Goal: Task Accomplishment & Management: Manage account settings

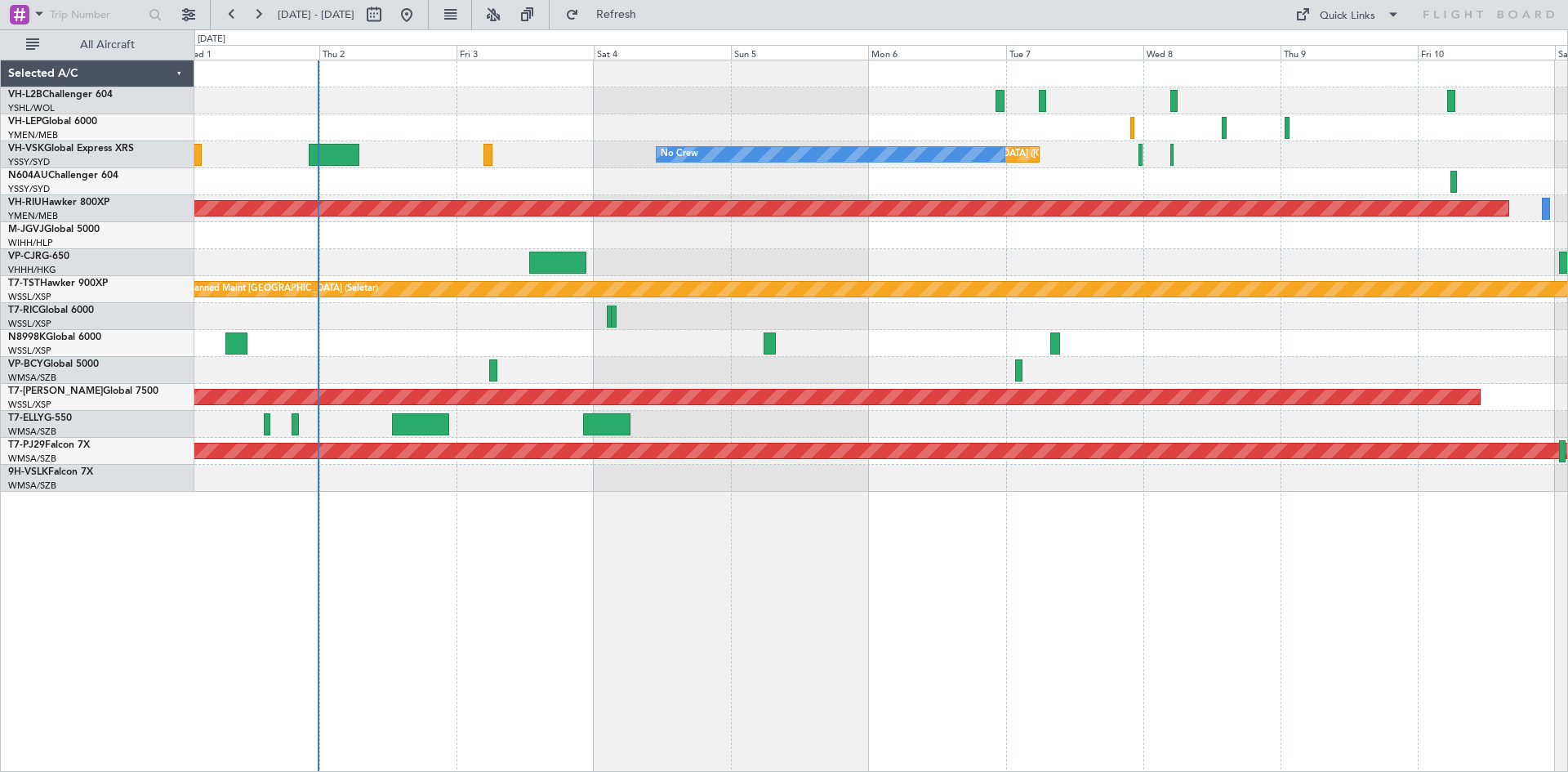
click at [936, 266] on div "Planned Maint [GEOGRAPHIC_DATA] ([GEOGRAPHIC_DATA] Intl)" at bounding box center [881, 262] width 1373 height 27
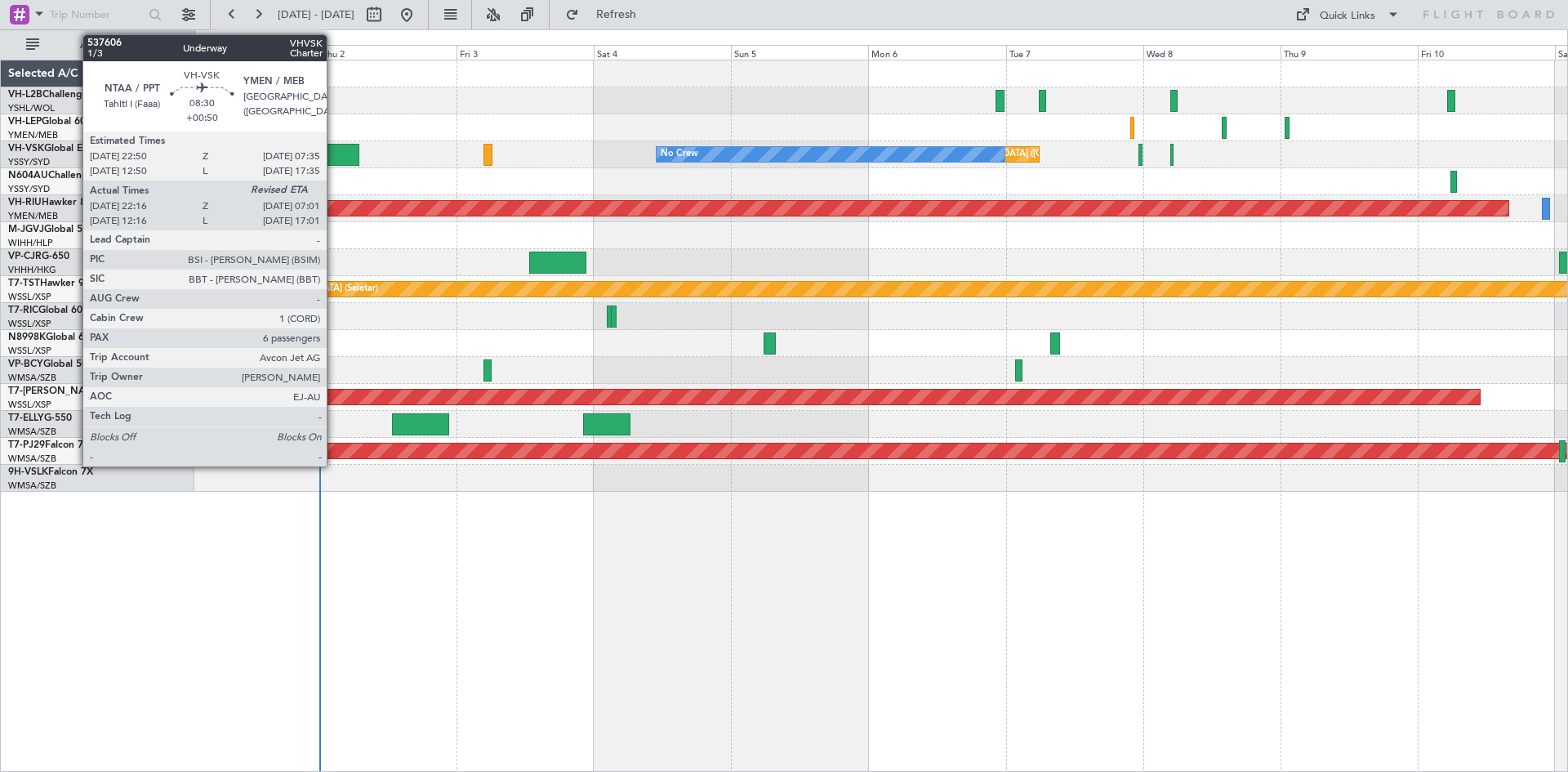
click at [334, 155] on div at bounding box center [334, 155] width 51 height 22
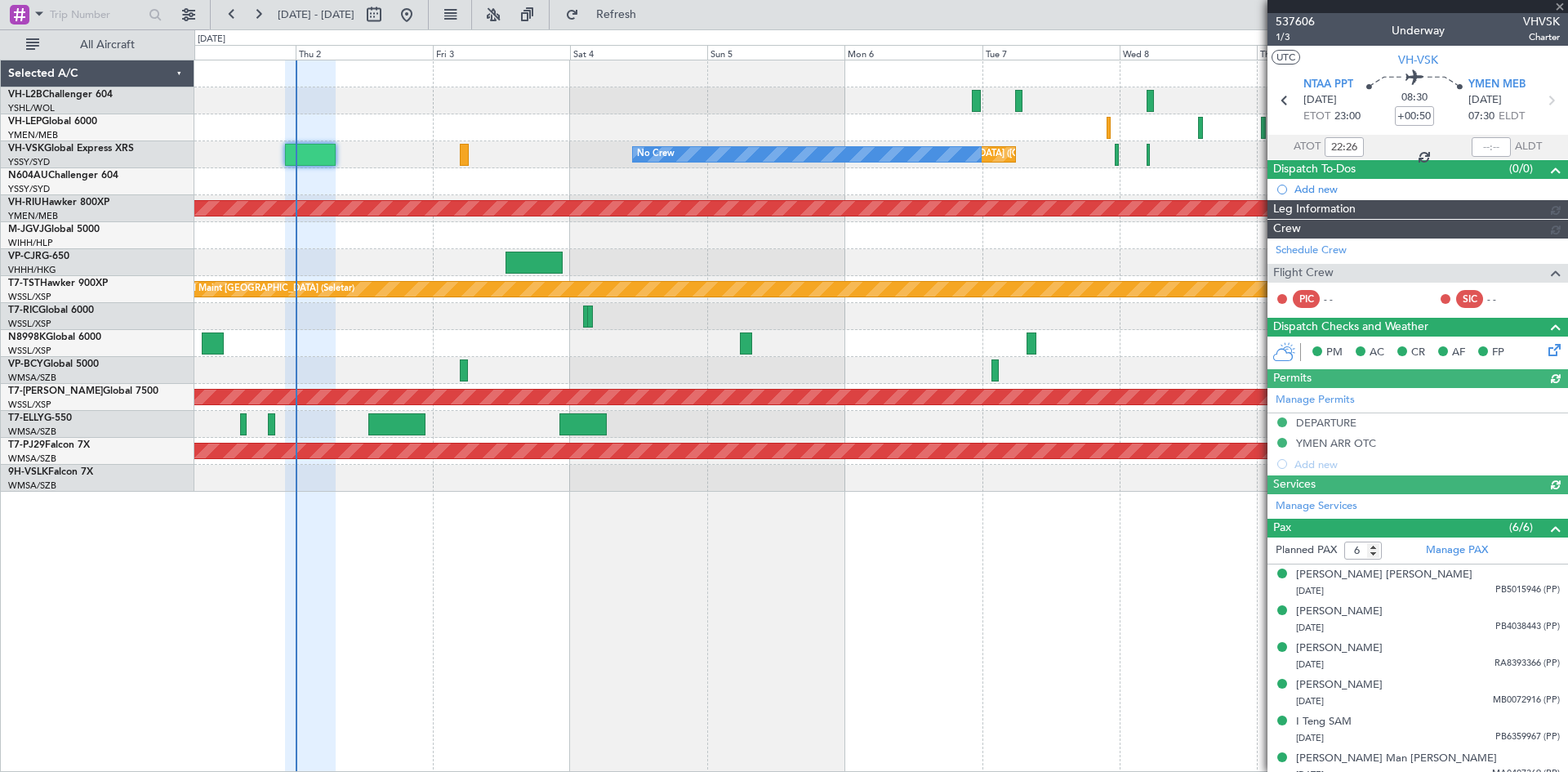
type input "[PERSON_NAME] (HHAFI)"
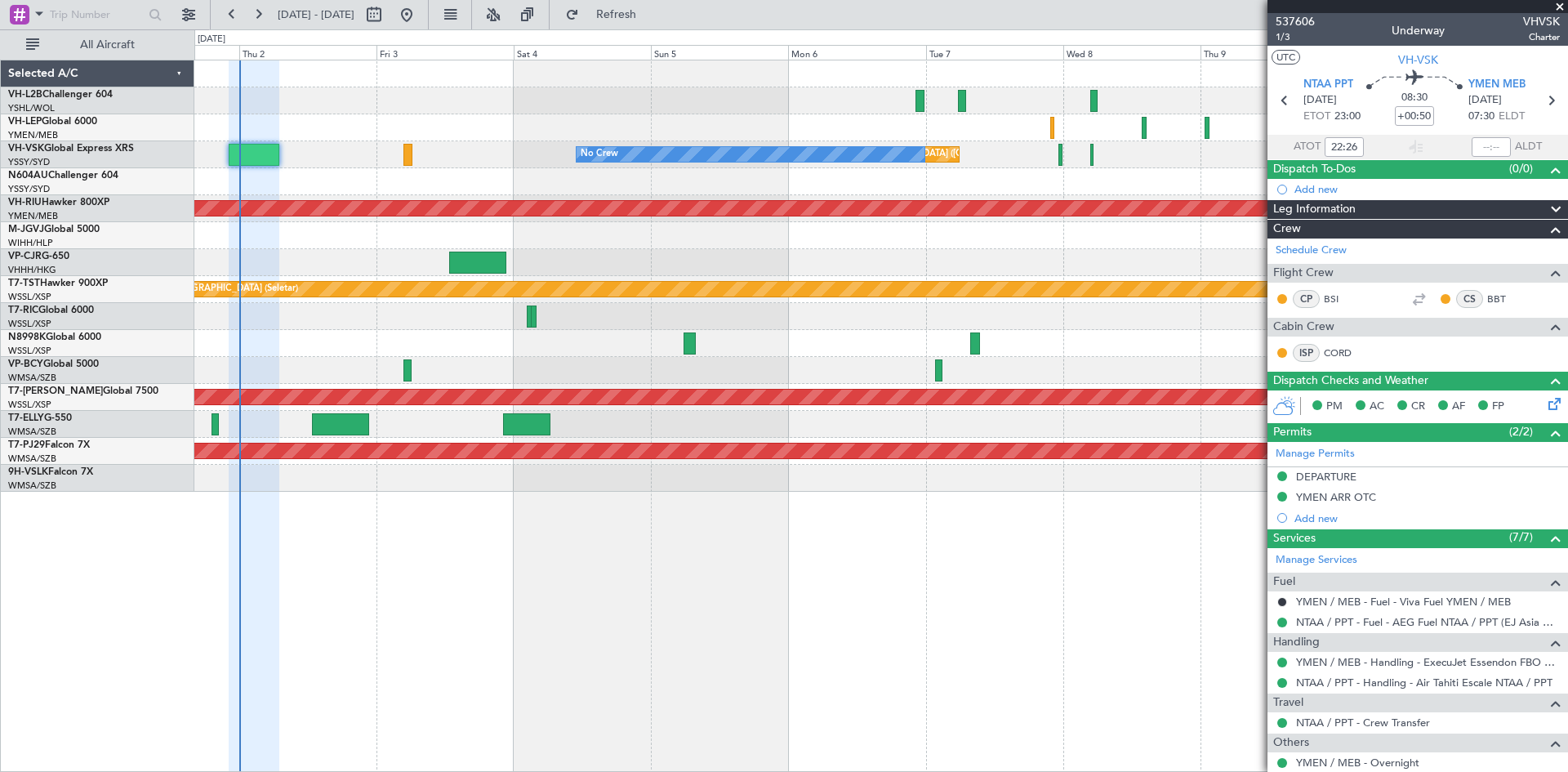
click at [990, 194] on div at bounding box center [881, 182] width 1373 height 27
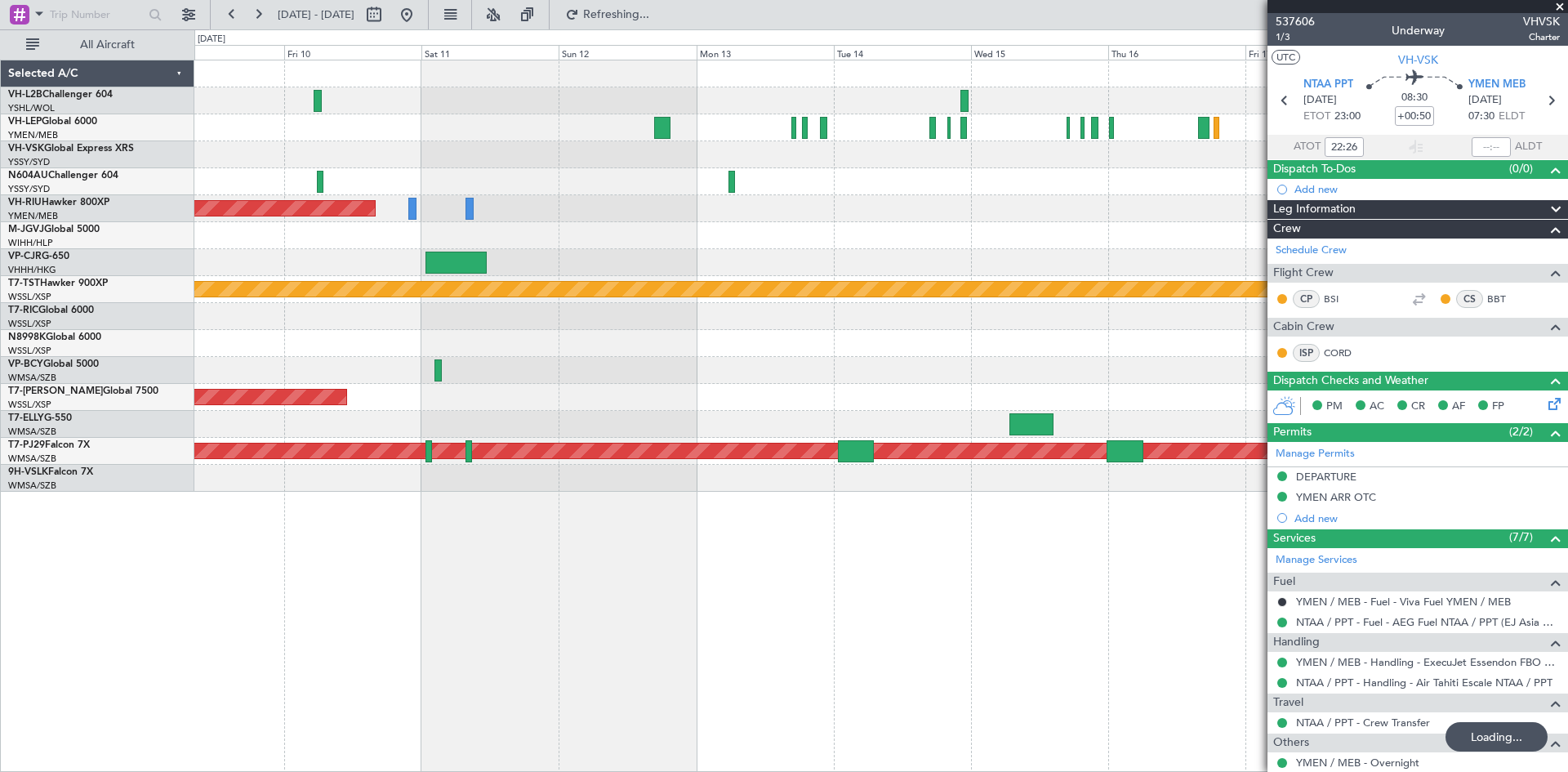
click at [988, 260] on div "No Crew Unplanned Maint [GEOGRAPHIC_DATA] ([GEOGRAPHIC_DATA]) Planned Maint [GE…" at bounding box center [881, 276] width 1373 height 431
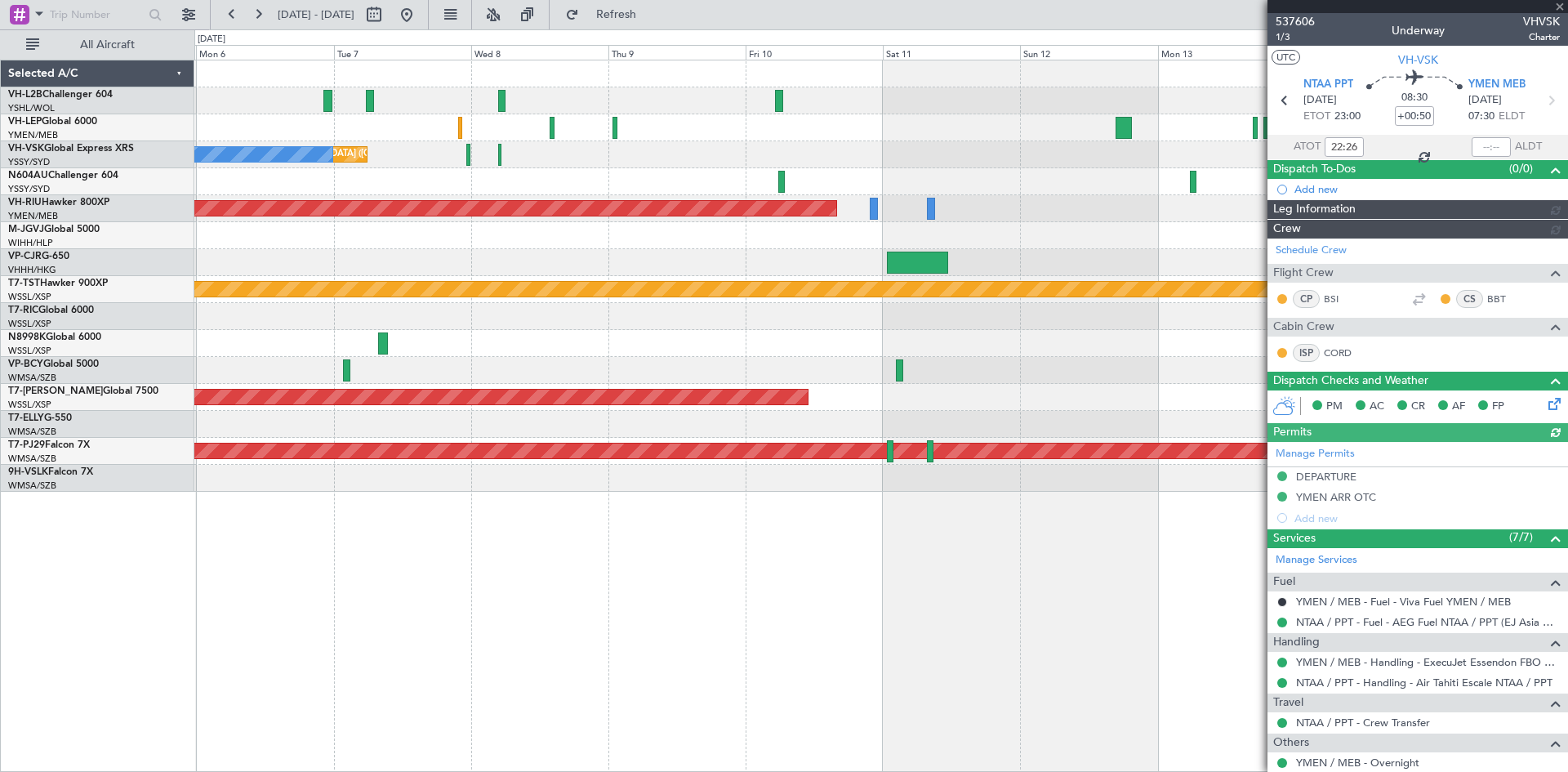
type input "[PERSON_NAME] (HHAFI)"
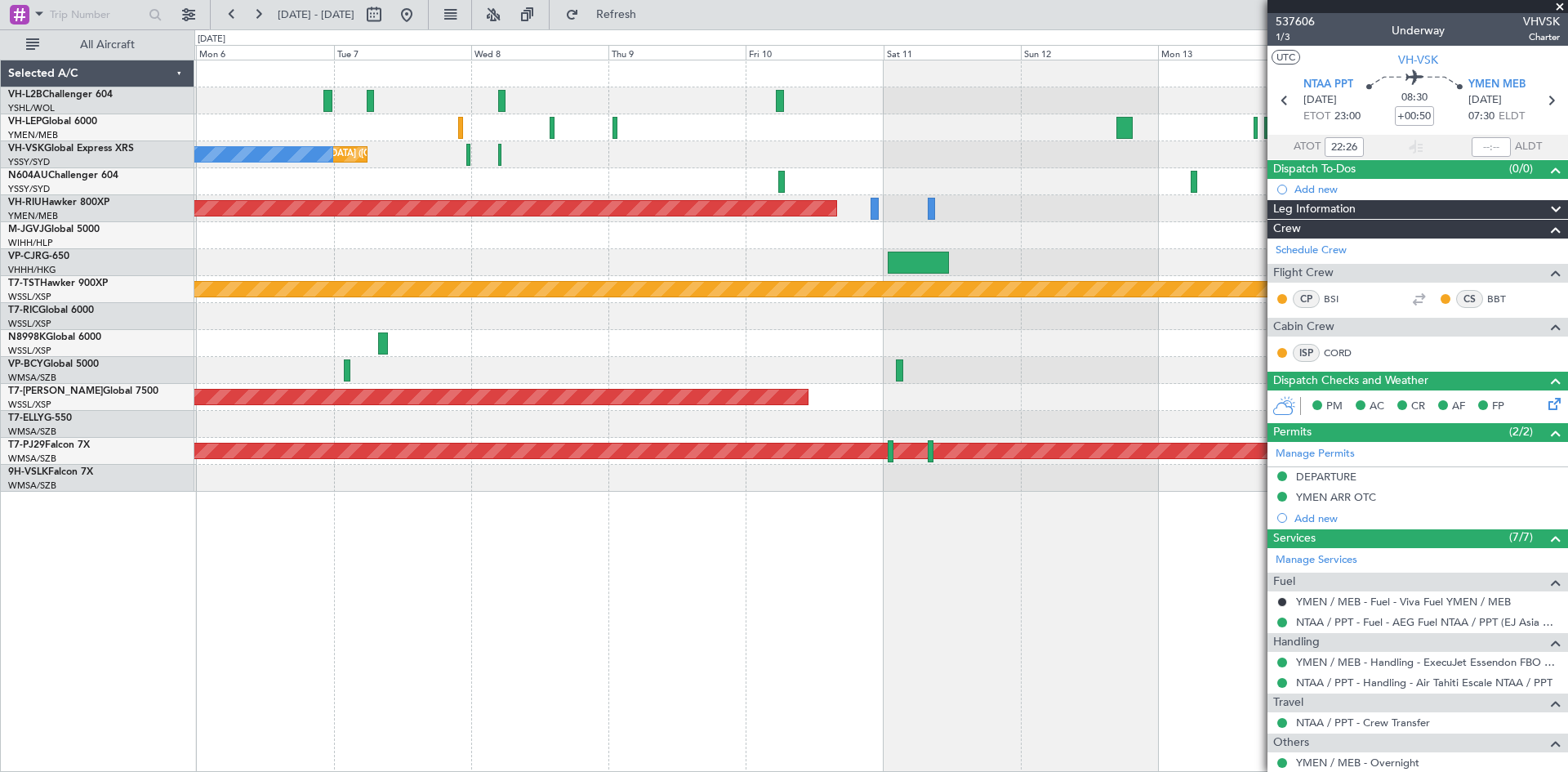
type input "[PERSON_NAME] (HHAFI)"
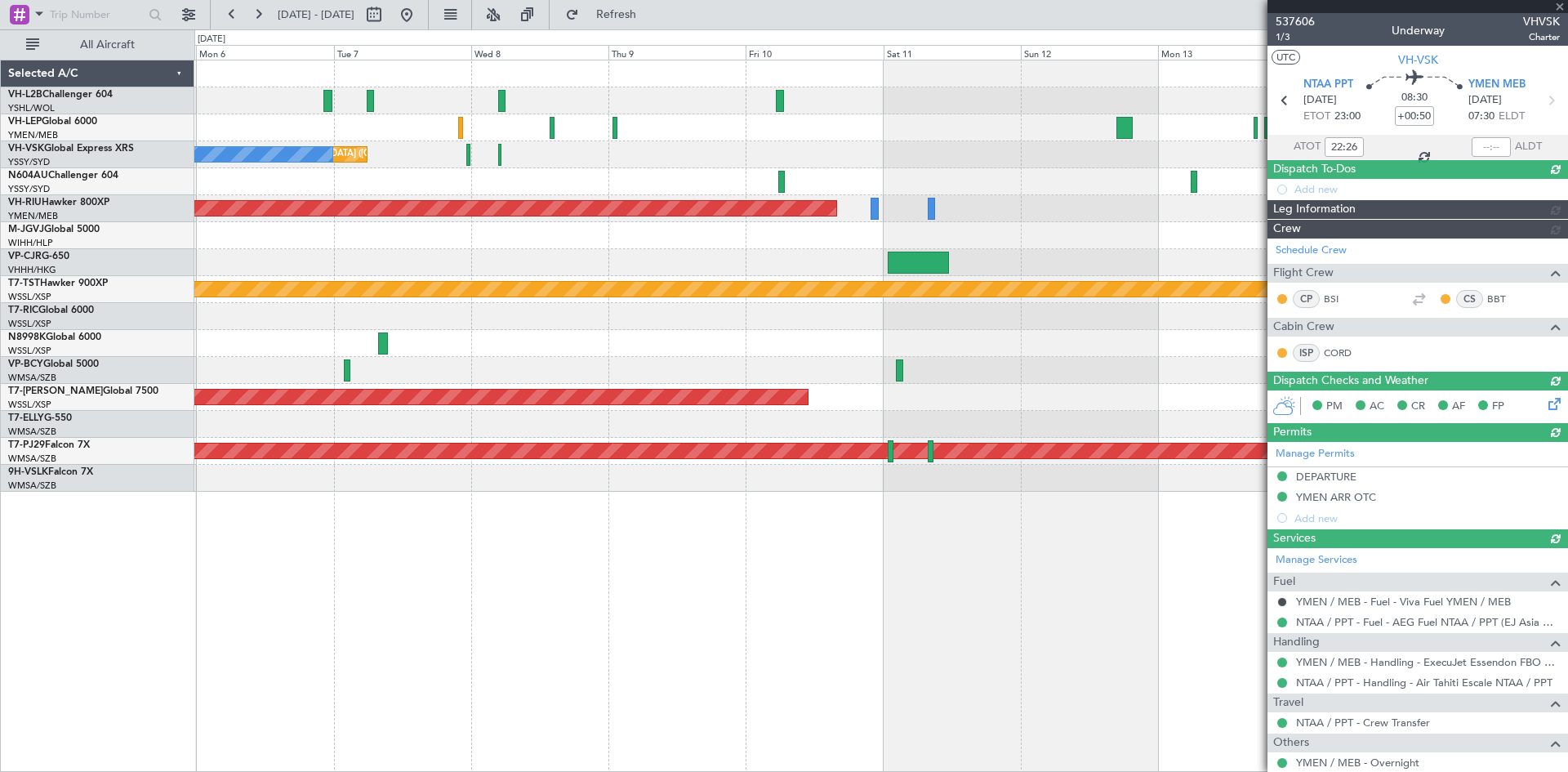
type input "[PERSON_NAME] (HHAFI)"
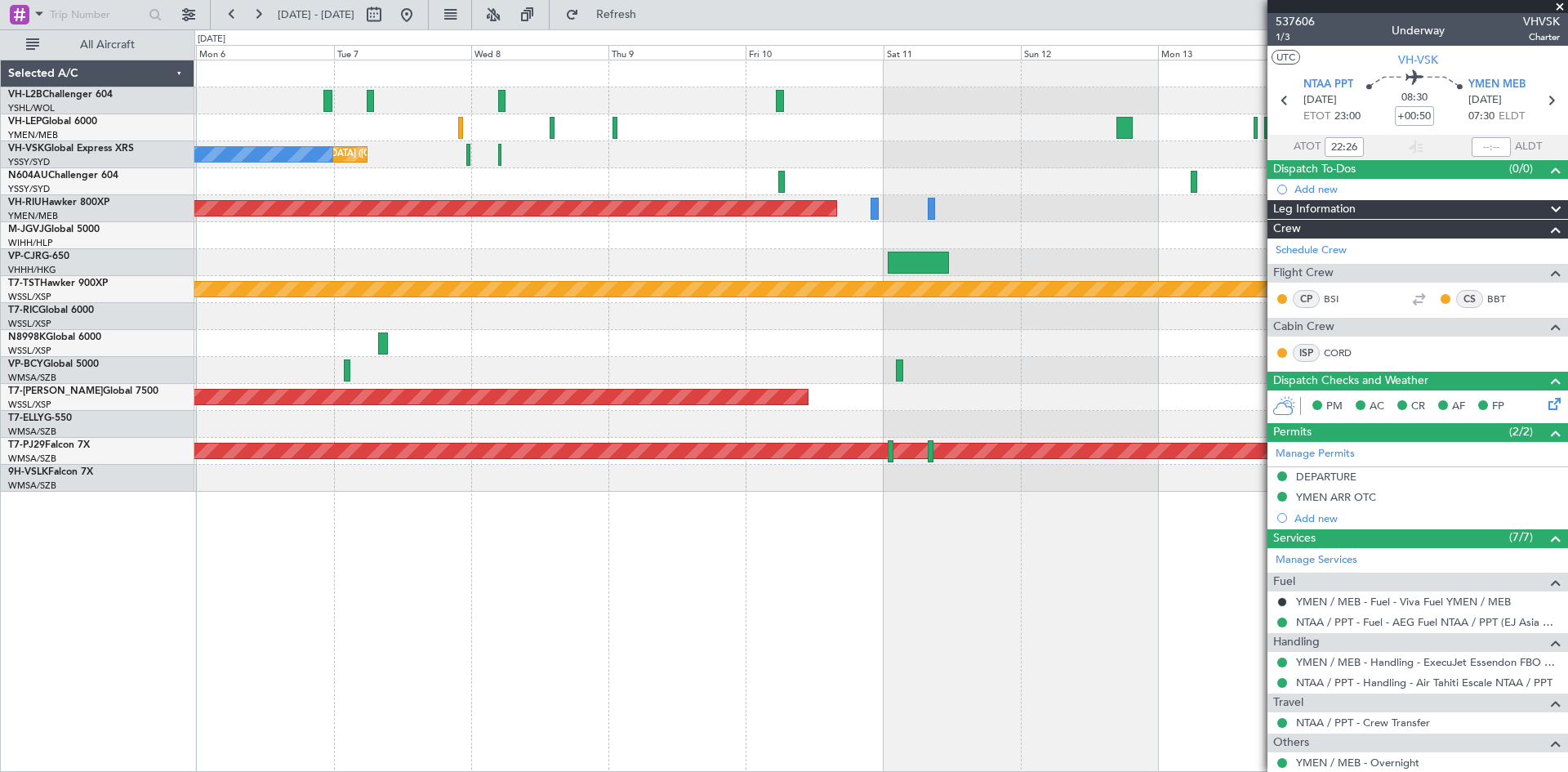
type input "[PERSON_NAME] (HHAFI)"
